Goal: Task Accomplishment & Management: Use online tool/utility

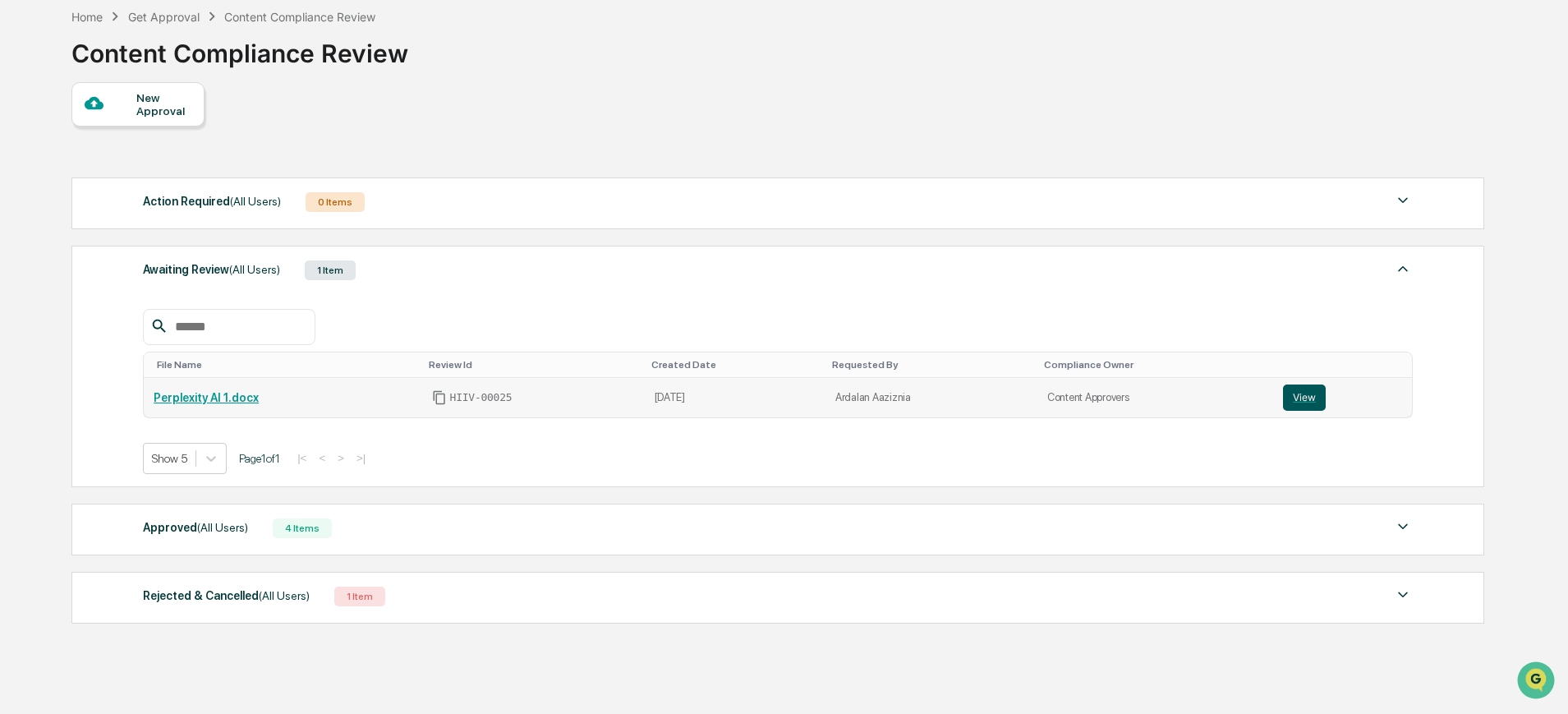
click at [1296, 397] on button "View" at bounding box center [1305, 397] width 43 height 26
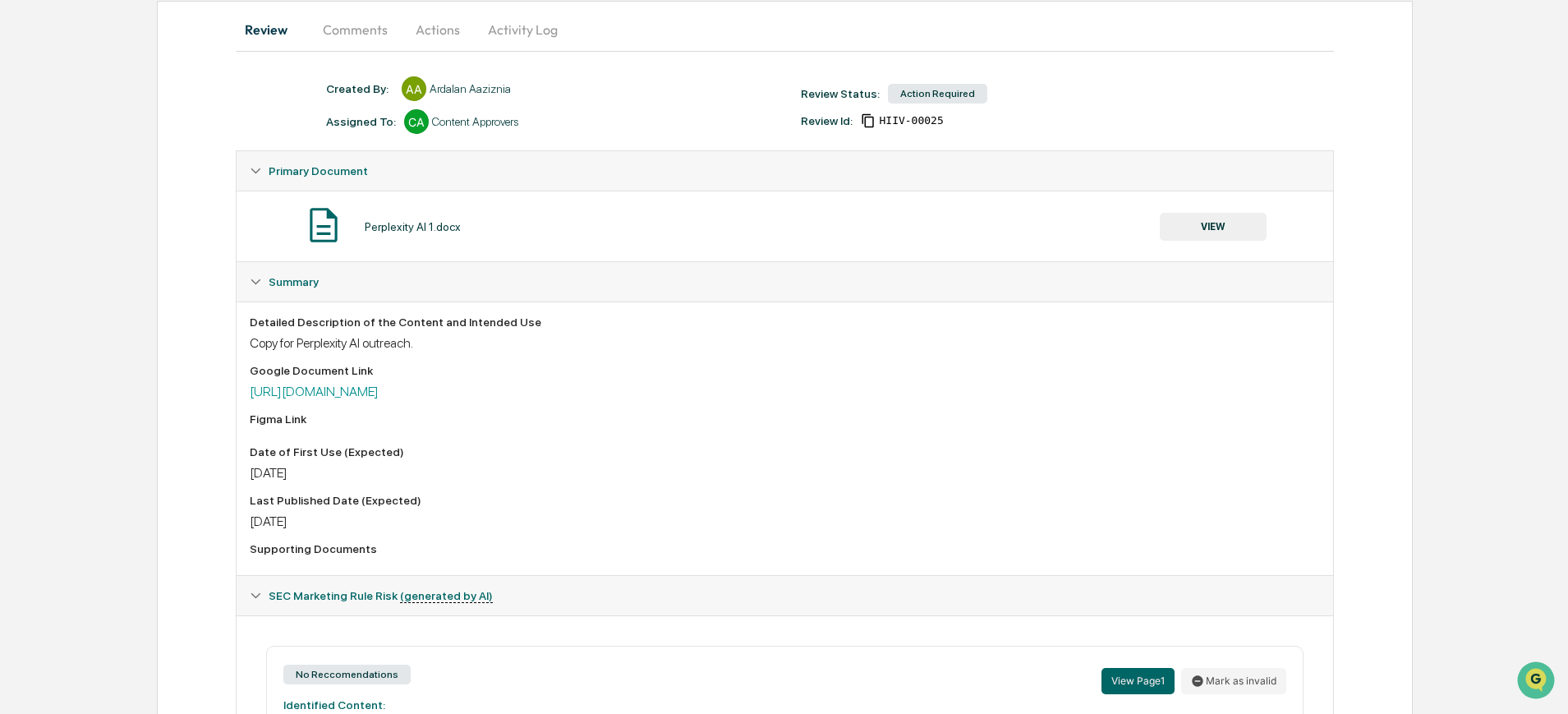
scroll to position [64, 0]
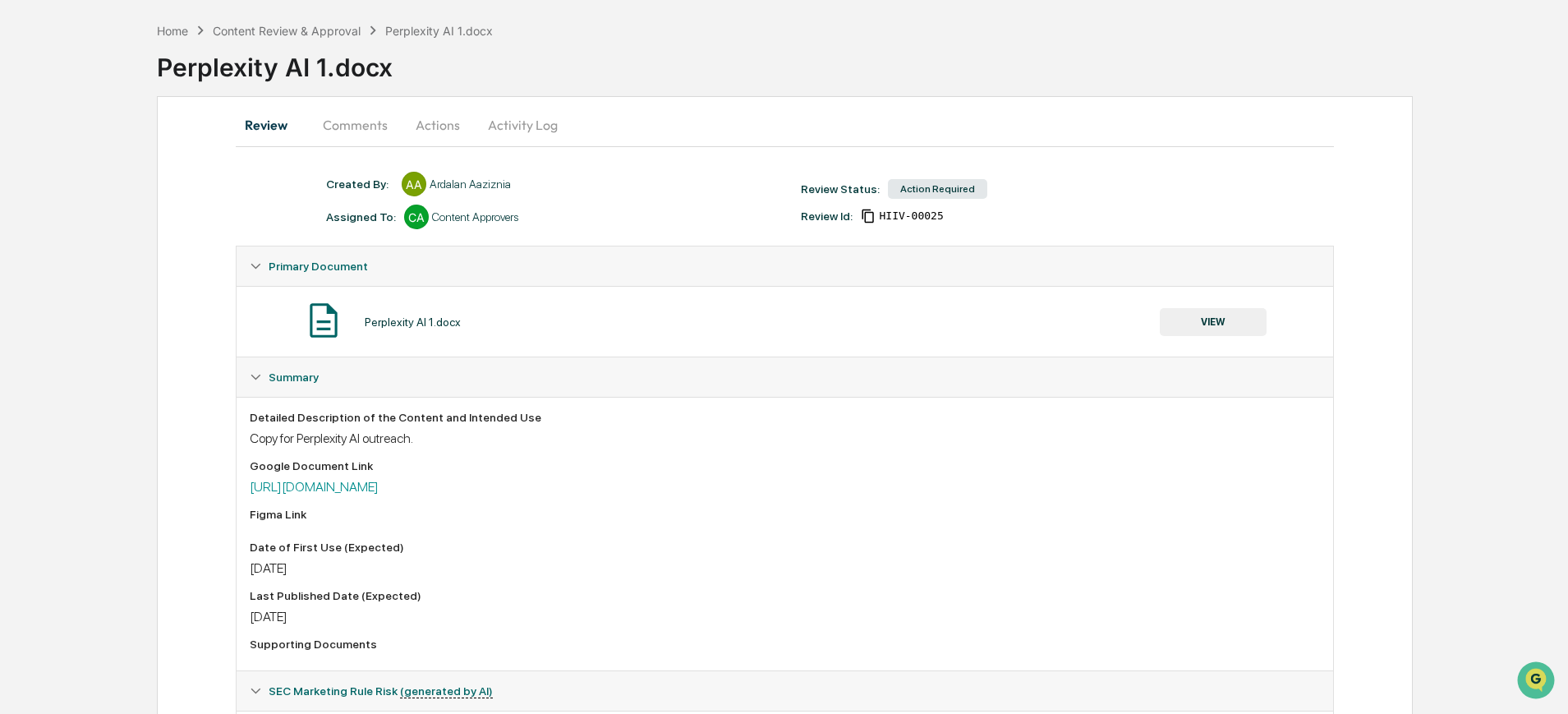
click at [362, 130] on button "Comments" at bounding box center [356, 124] width 91 height 40
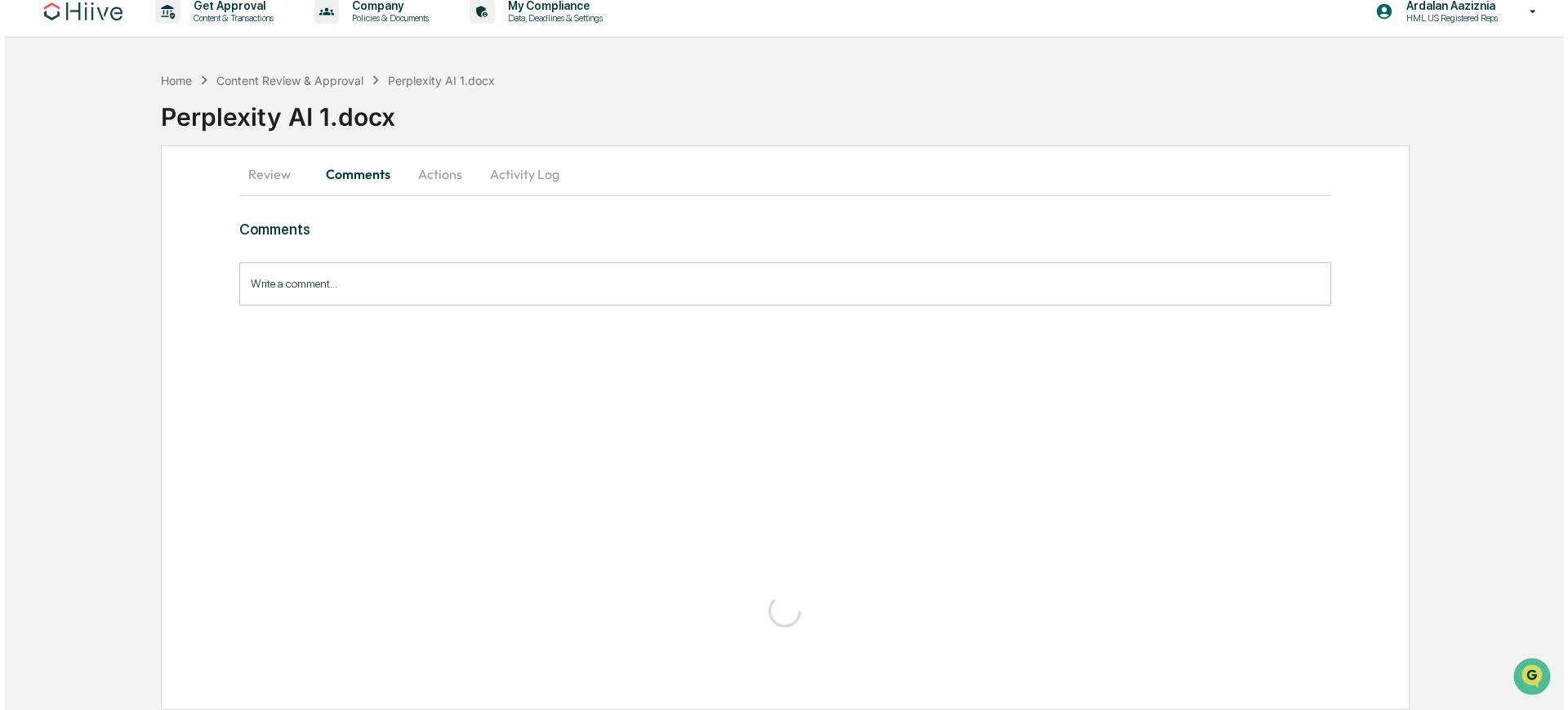
scroll to position [0, 0]
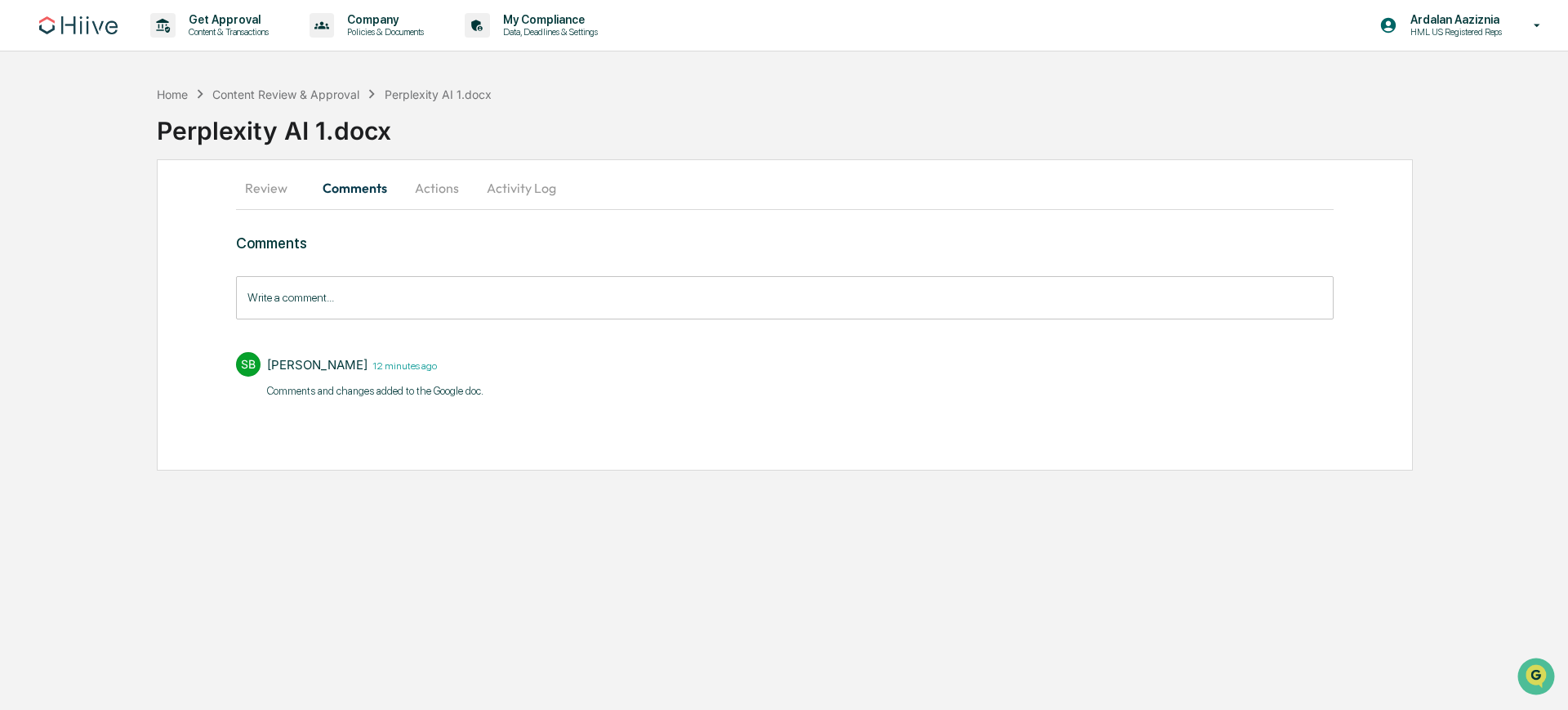
click at [433, 193] on button "Actions" at bounding box center [436, 187] width 73 height 40
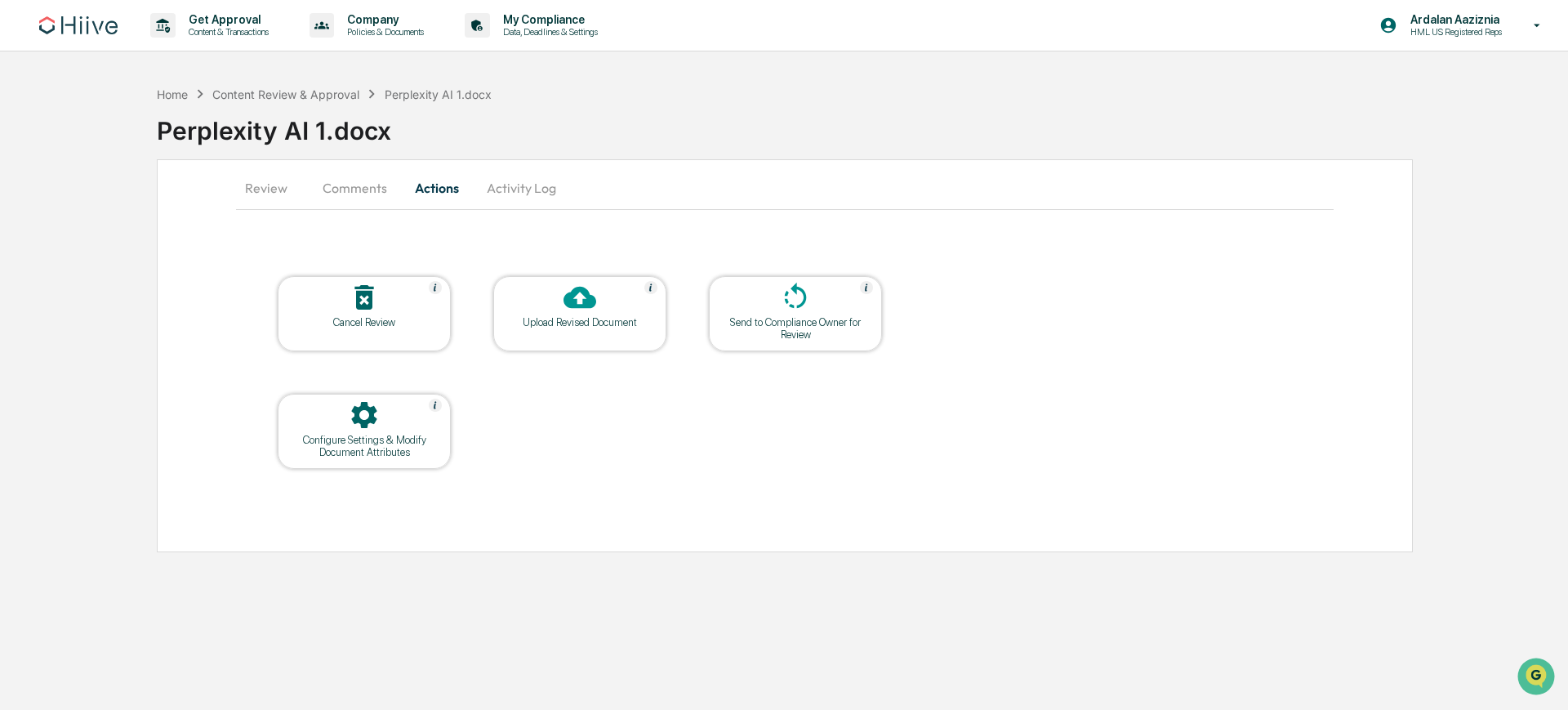
click at [600, 321] on div "Upload Revised Document" at bounding box center [579, 322] width 147 height 13
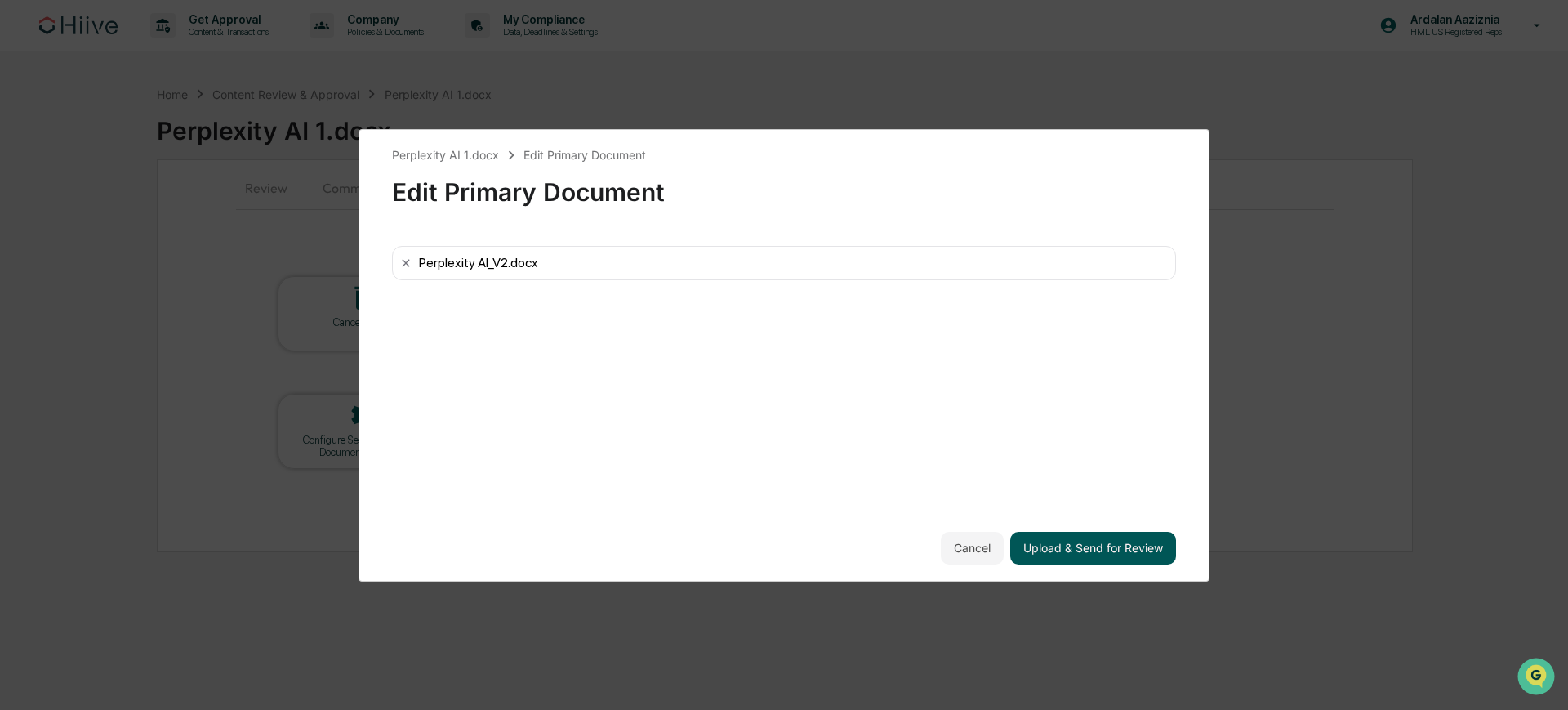
click at [1127, 551] on button "Upload & Send for Review" at bounding box center [1093, 549] width 166 height 33
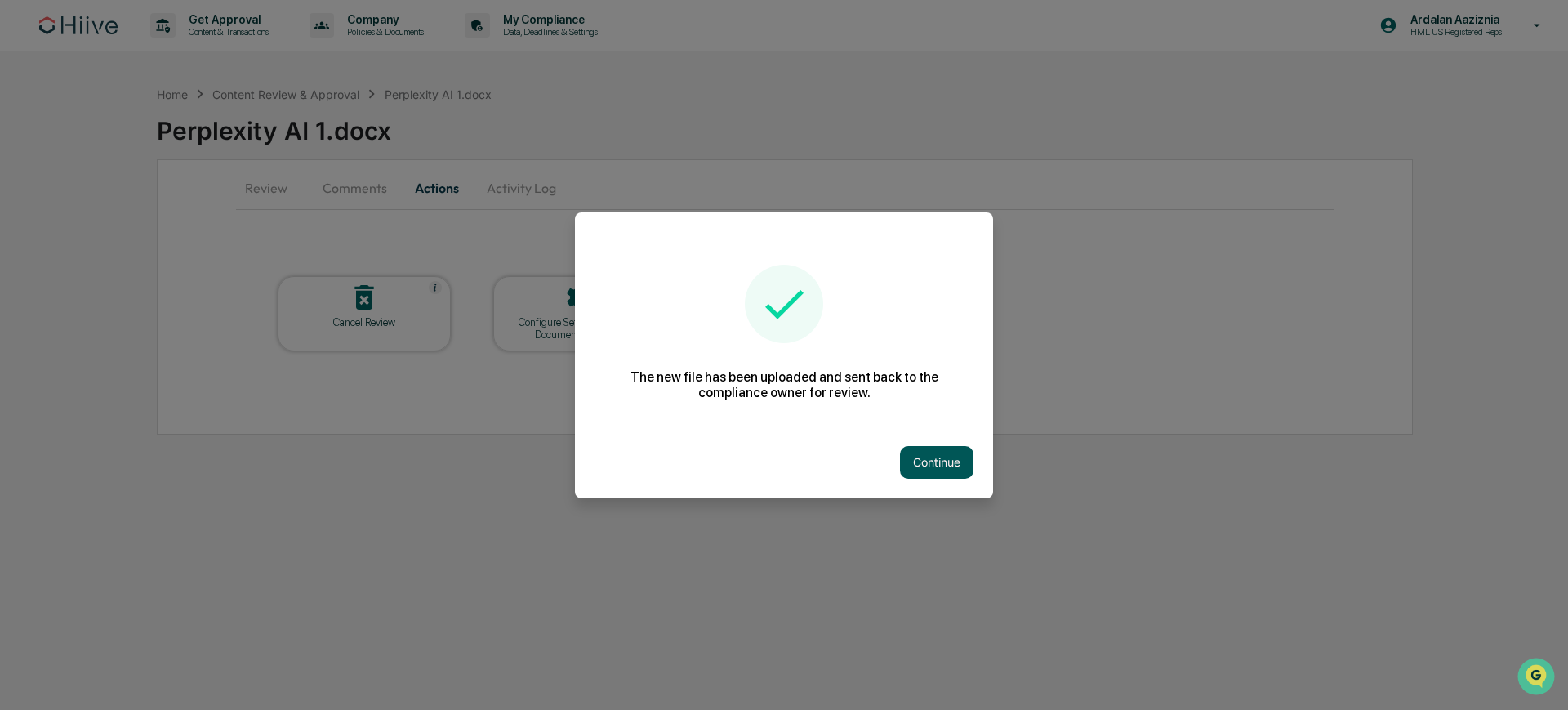
click at [938, 464] on button "Continue" at bounding box center [937, 463] width 73 height 33
